Goal: Find specific page/section: Find specific page/section

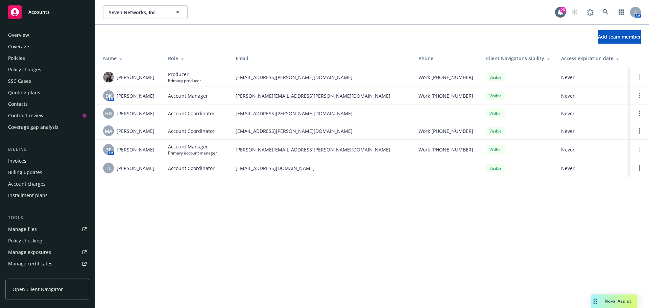
scroll to position [144, 0]
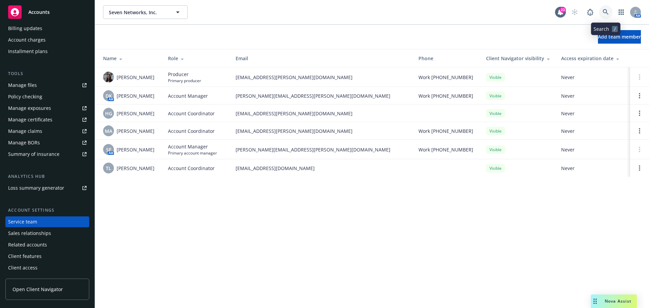
click at [609, 13] on link at bounding box center [606, 12] width 14 height 14
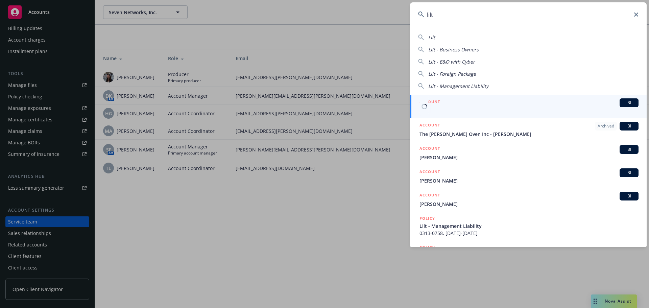
type input "lilt"
click at [434, 112] on span "Lilt" at bounding box center [528, 110] width 219 height 7
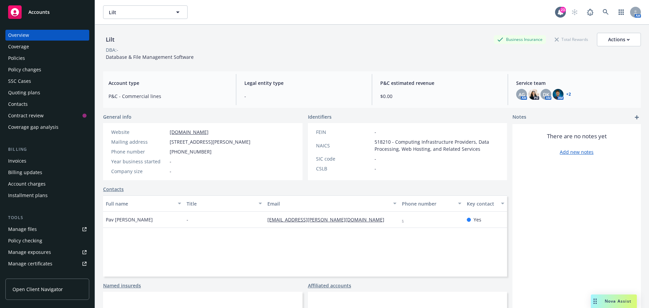
click at [19, 58] on div "Policies" at bounding box center [16, 58] width 17 height 11
